Goal: Find specific page/section: Find specific page/section

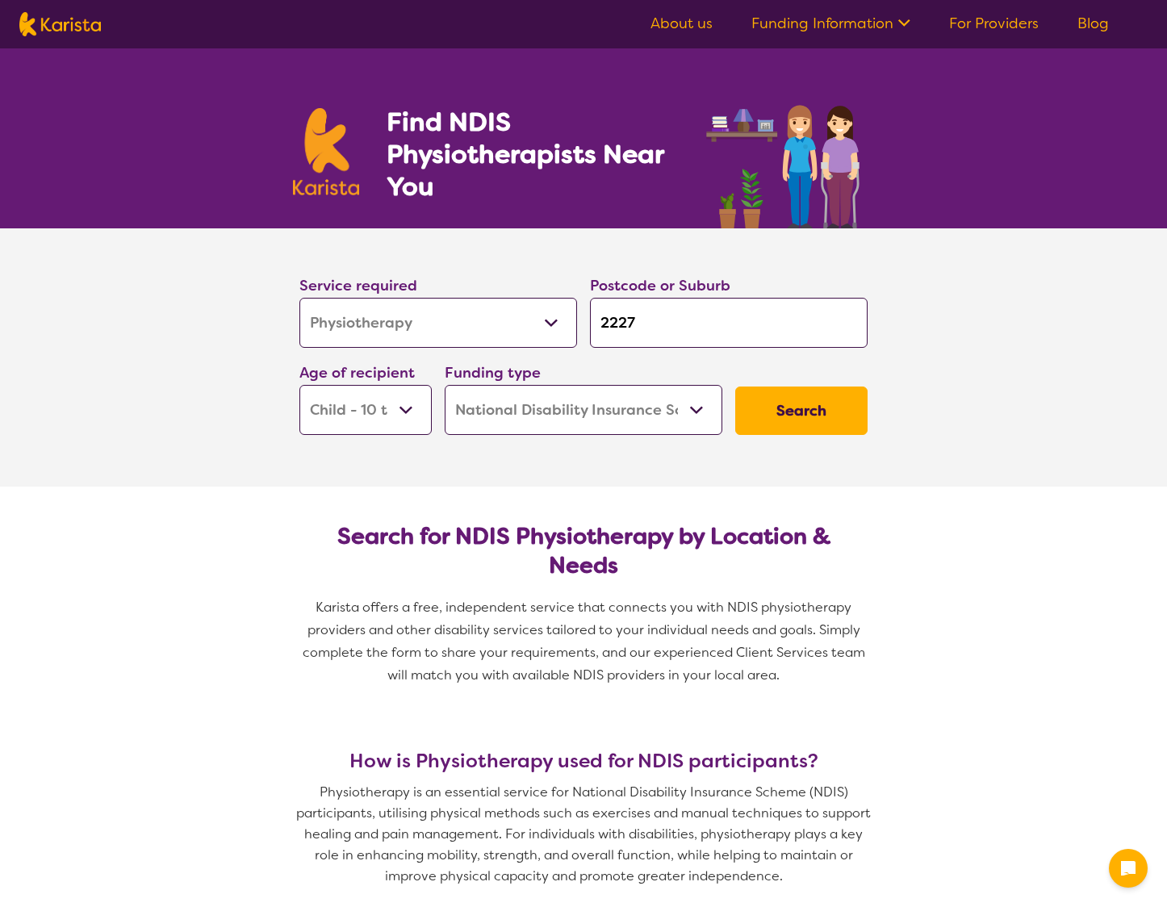
select select "Physiotherapy"
select select "CH"
select select "NDIS"
select select "Physiotherapy"
select select "CH"
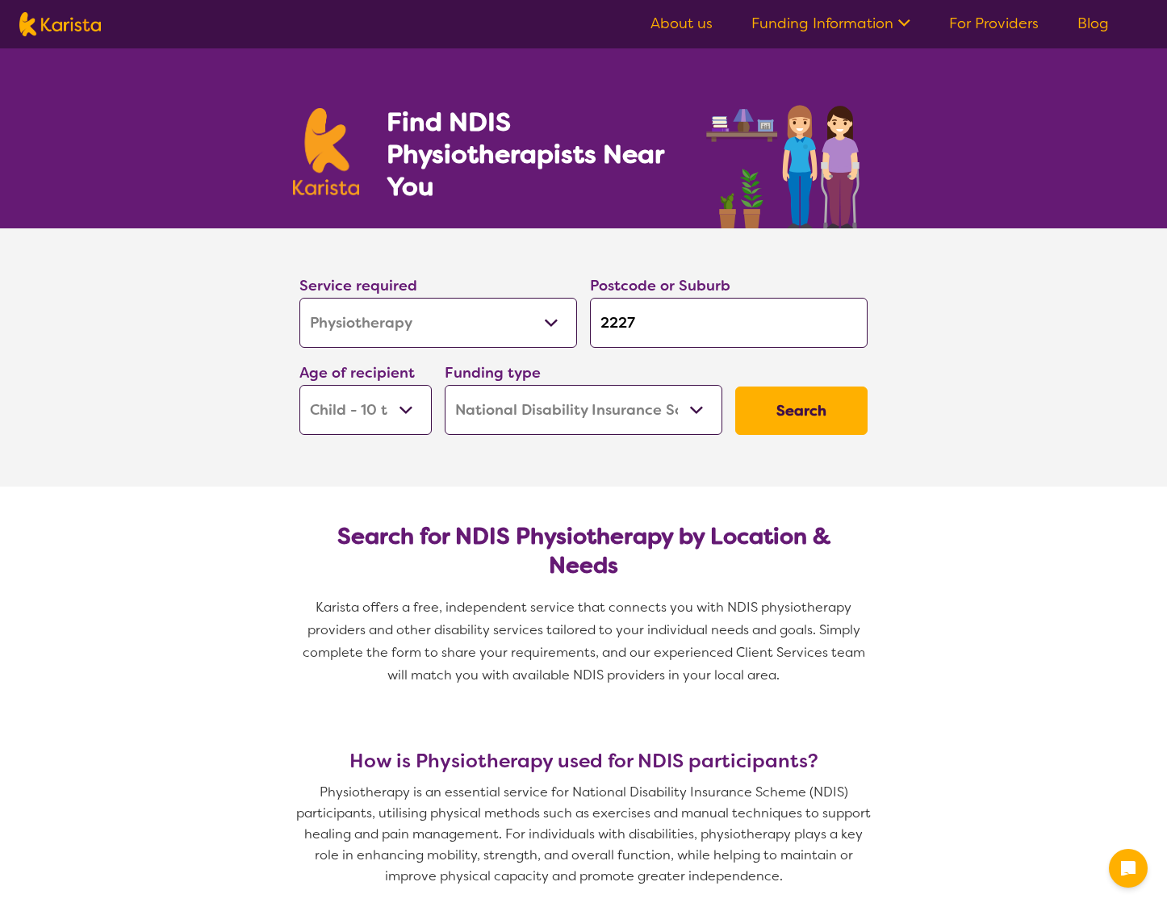
select select "NDIS"
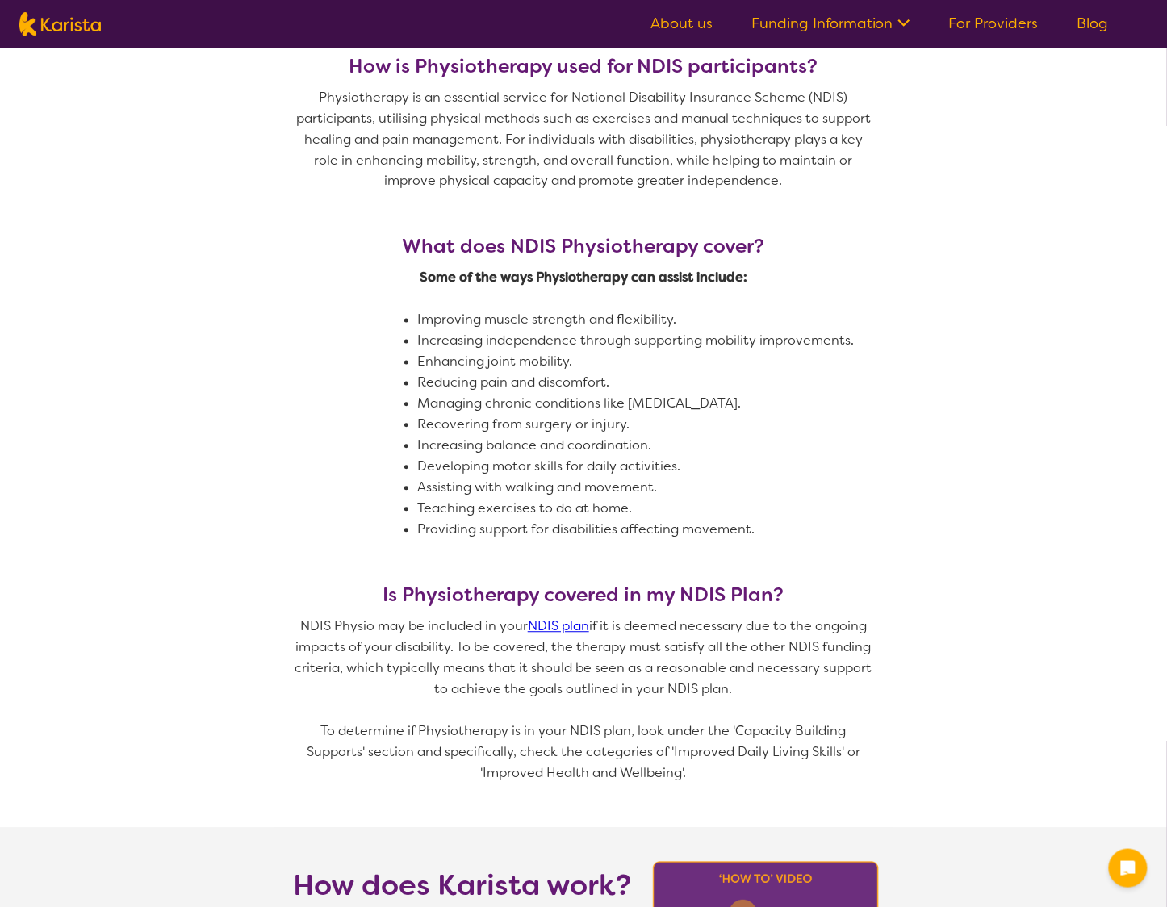
click at [68, 23] on img at bounding box center [59, 24] width 81 height 24
select select "Physiotherapy"
select select "CH"
select select "NDIS"
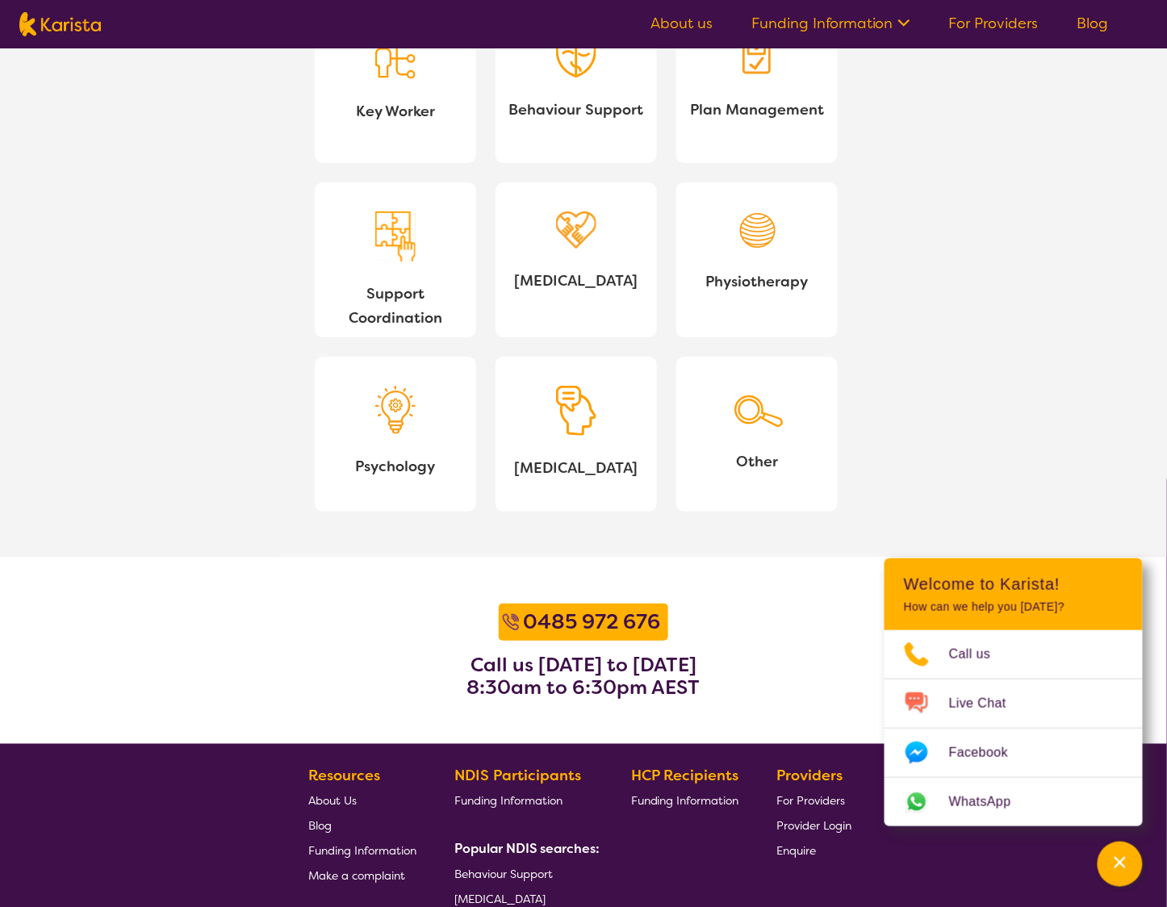
scroll to position [1563, 0]
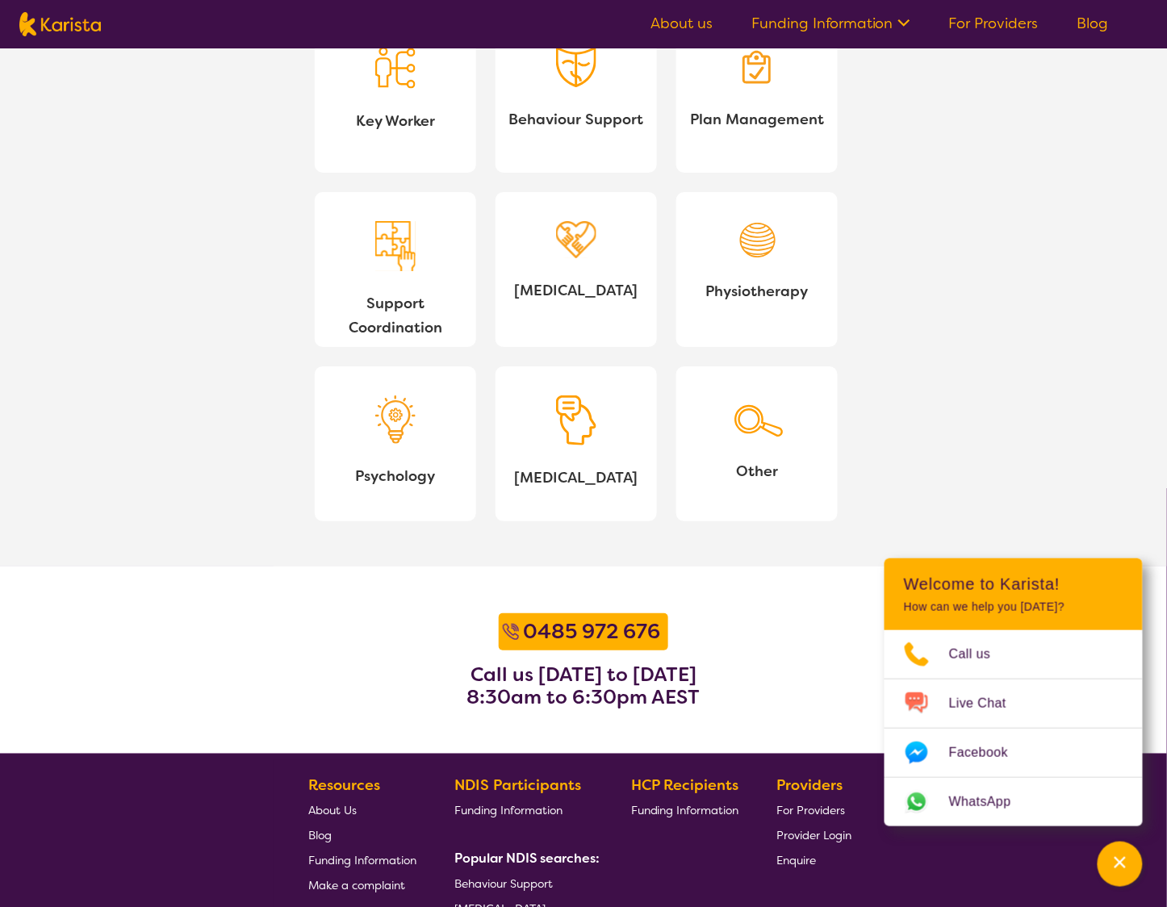
click at [758, 447] on link "Other" at bounding box center [756, 443] width 161 height 155
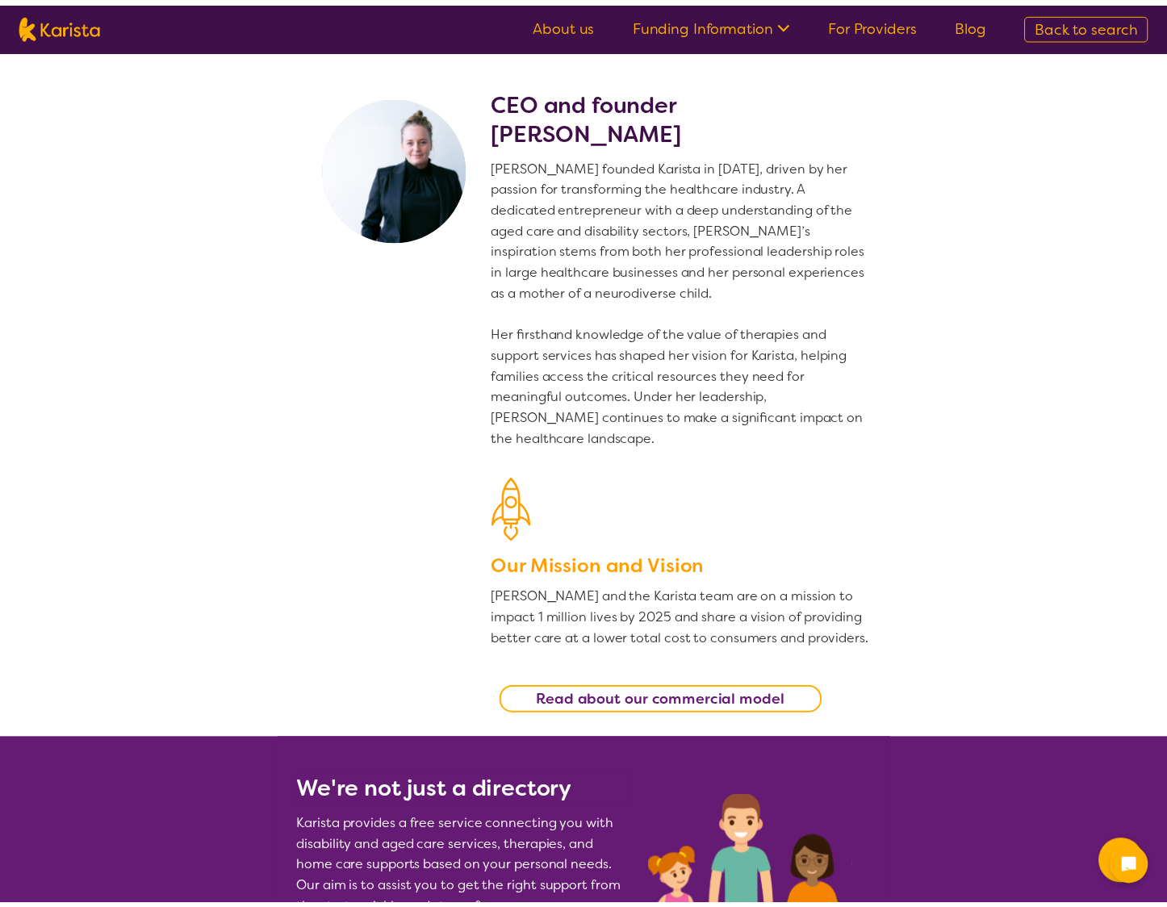
scroll to position [2028, 0]
